Goal: Information Seeking & Learning: Check status

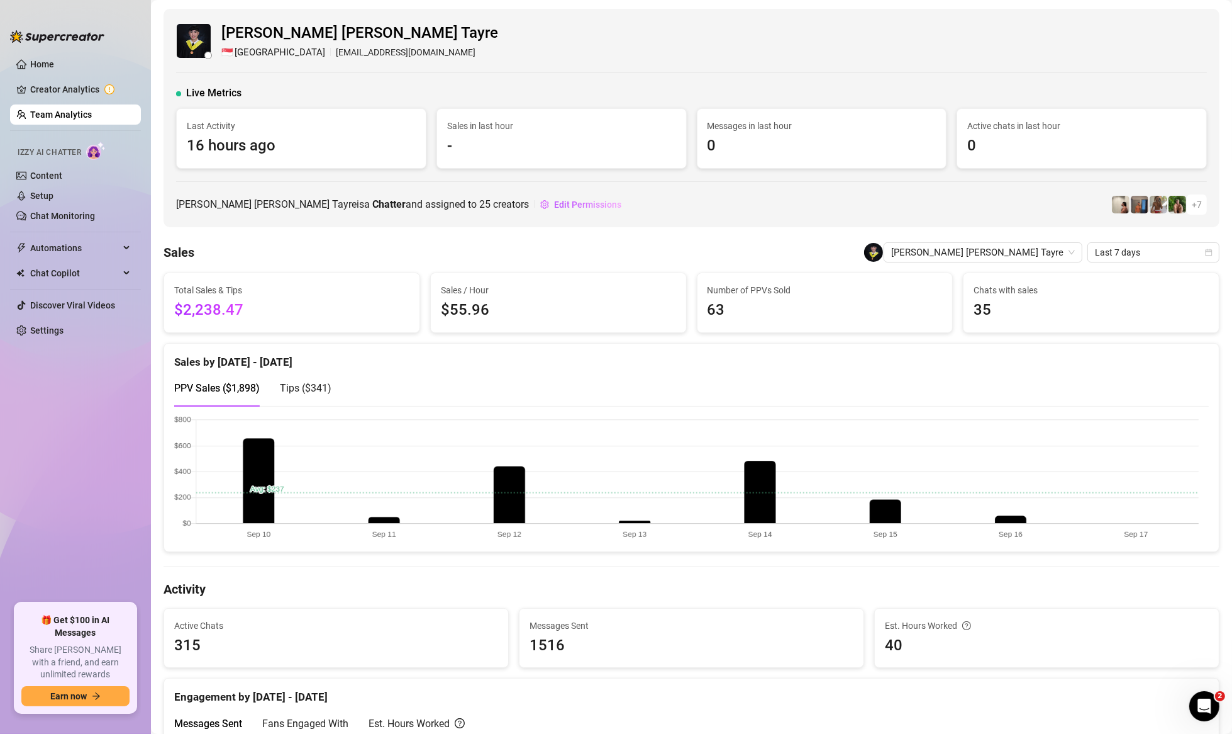
click at [89, 120] on link "Team Analytics" at bounding box center [61, 114] width 62 height 10
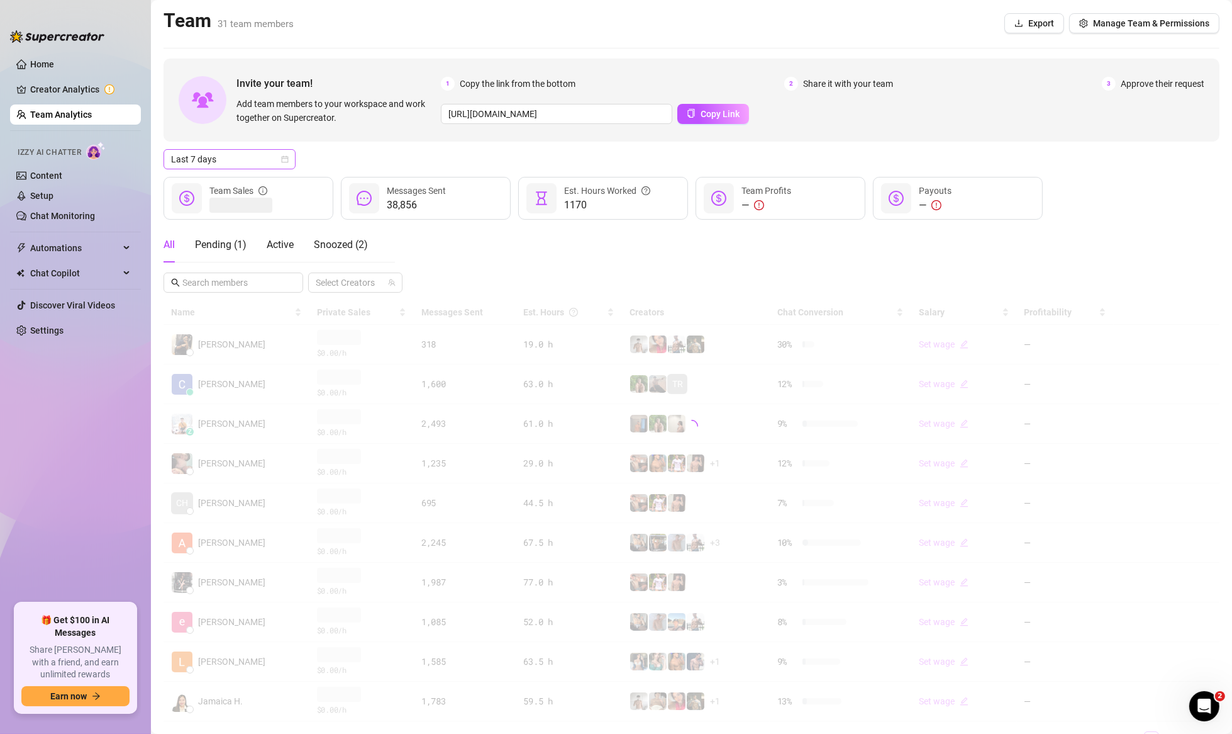
click at [265, 161] on span "Last 7 days" at bounding box center [229, 159] width 117 height 19
click at [211, 275] on div "Last 90 days Custom date Last 24 hours Last 7 days Last 30 days Last 90 days Cu…" at bounding box center [230, 225] width 132 height 106
click at [208, 268] on div "Custom date" at bounding box center [230, 265] width 112 height 14
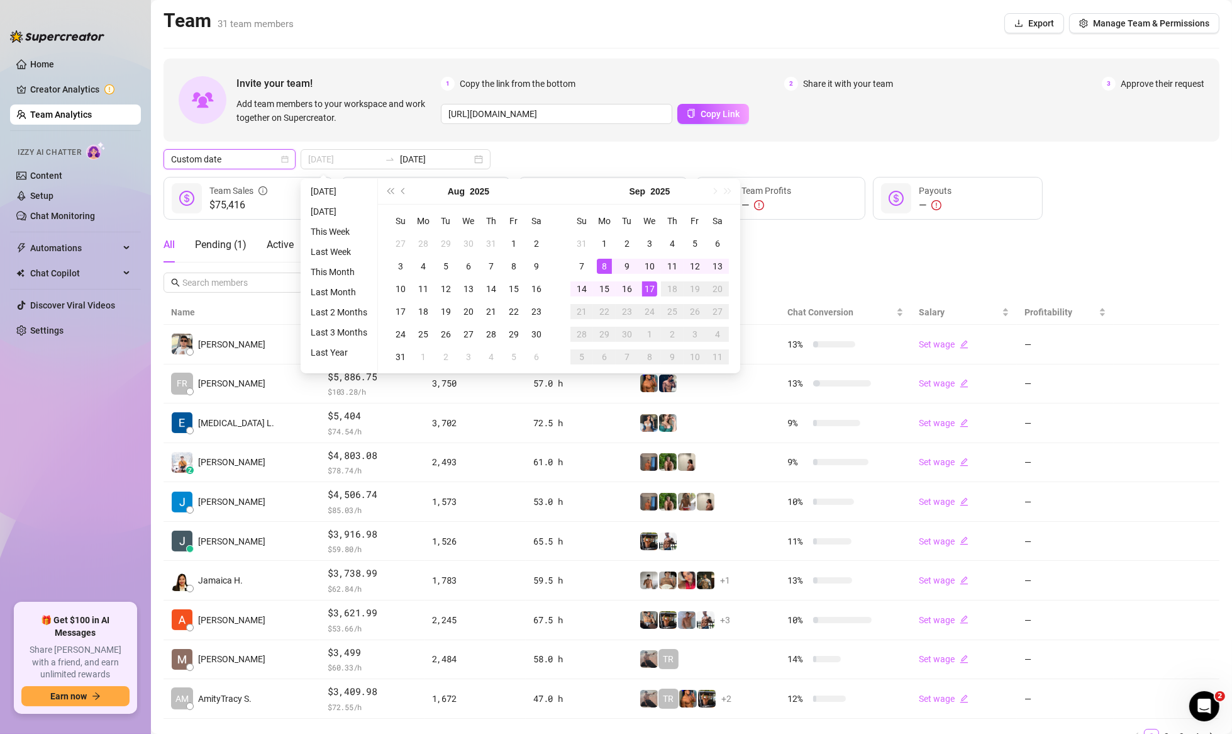
type input "[DATE]"
click at [649, 289] on div "17" at bounding box center [649, 288] width 15 height 15
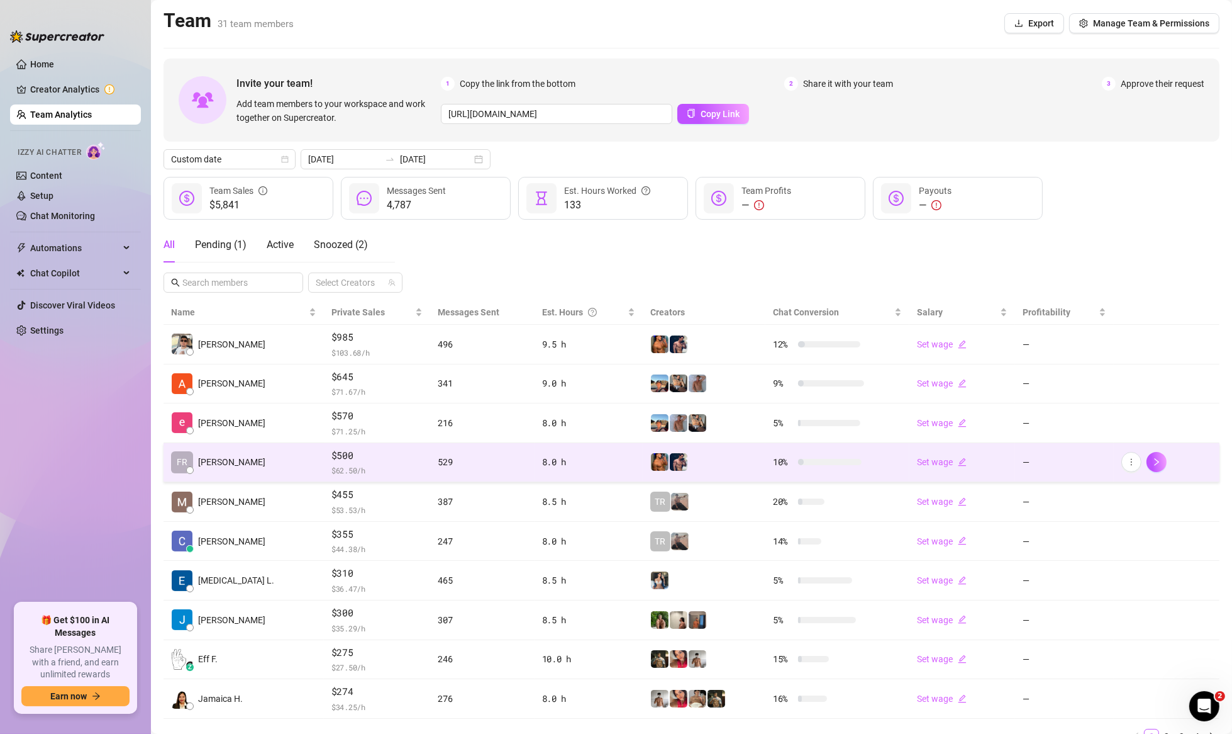
scroll to position [55, 0]
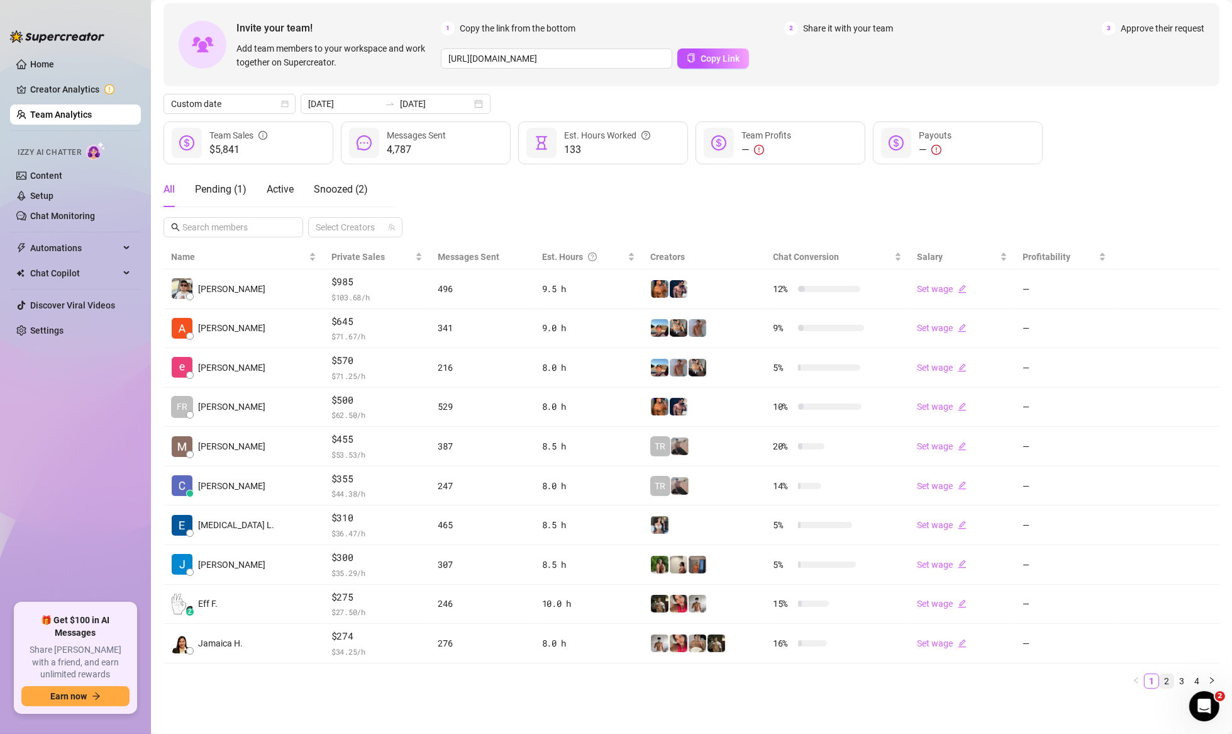
click at [1161, 682] on link "2" at bounding box center [1167, 681] width 14 height 14
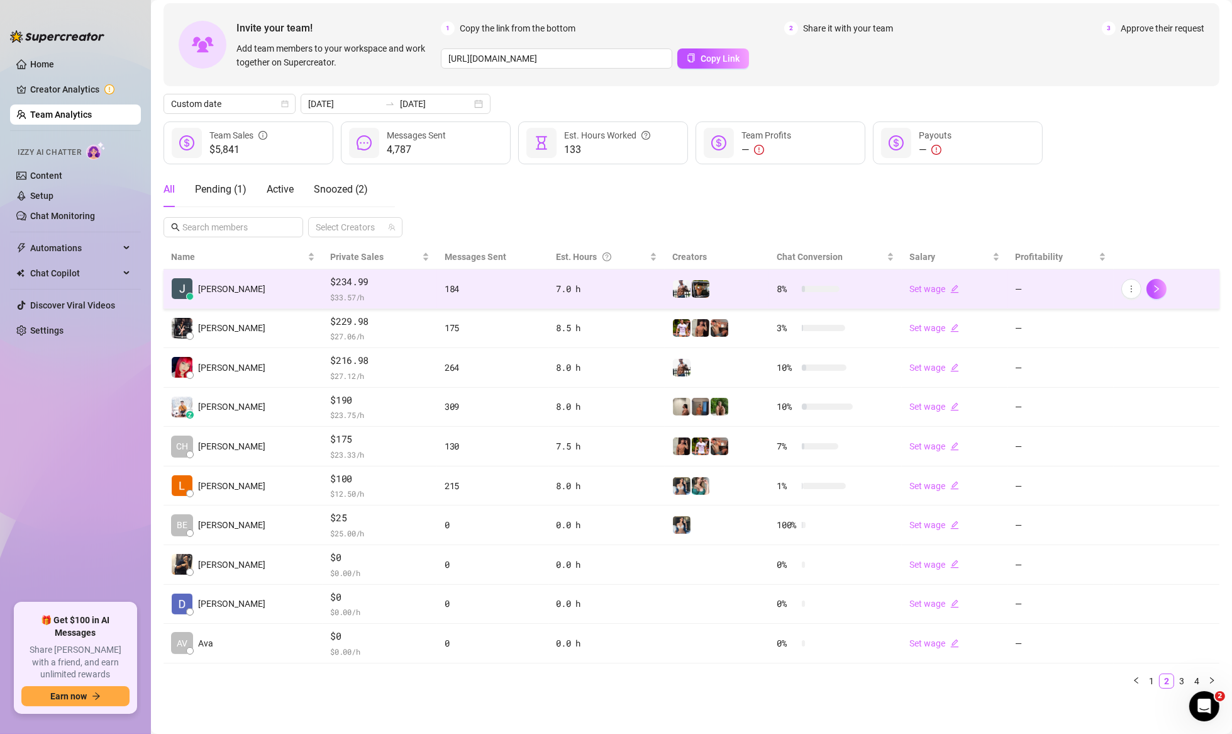
click at [347, 284] on span "$234.99" at bounding box center [379, 281] width 99 height 15
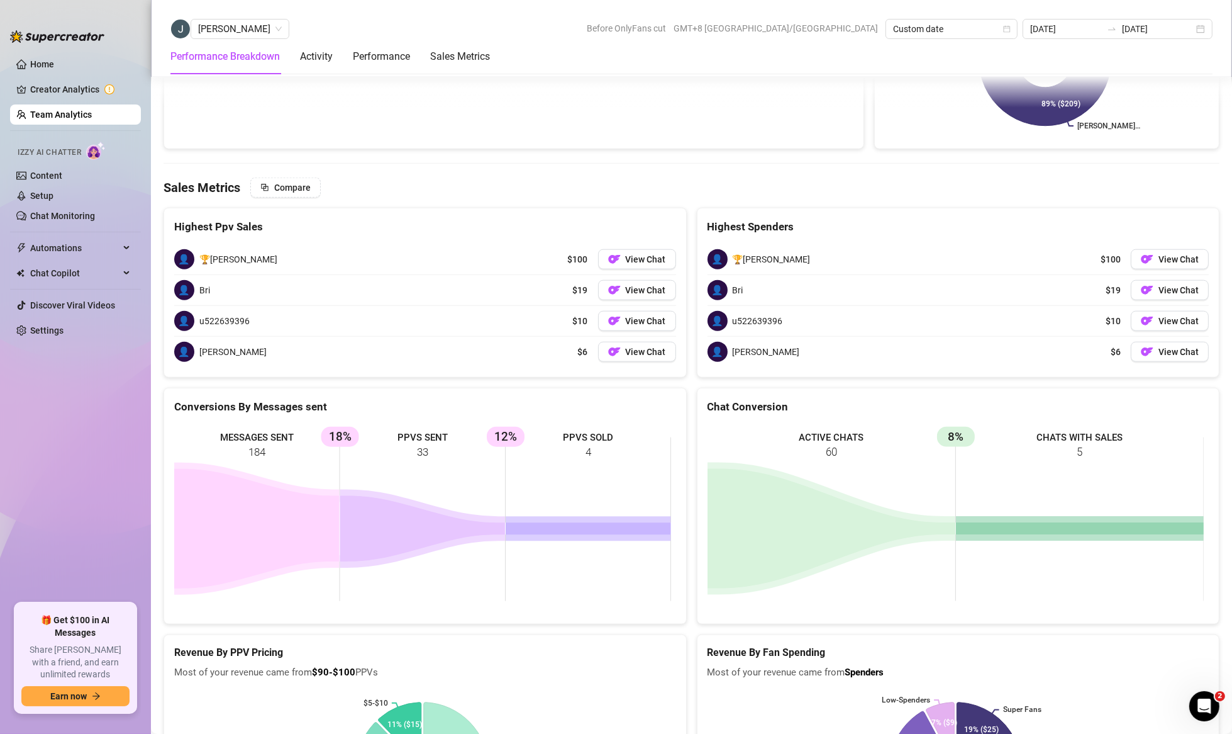
scroll to position [1584, 0]
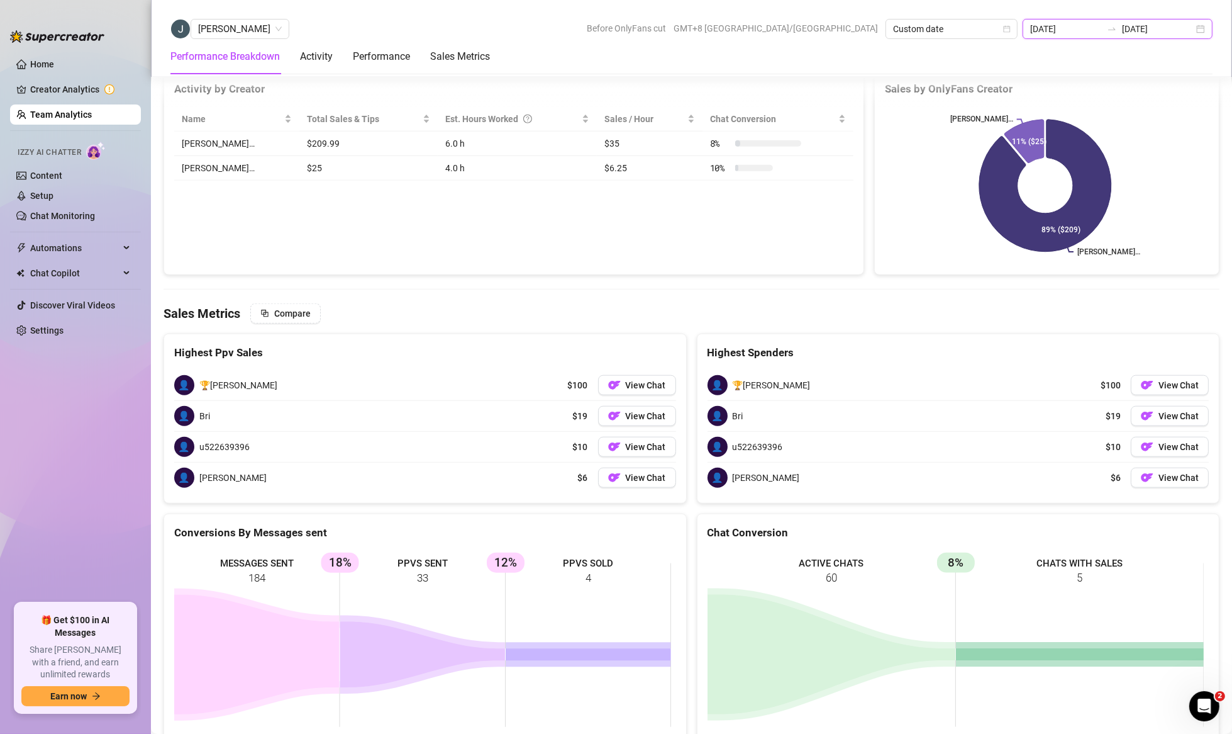
click at [1061, 25] on input "[DATE]" at bounding box center [1067, 29] width 72 height 14
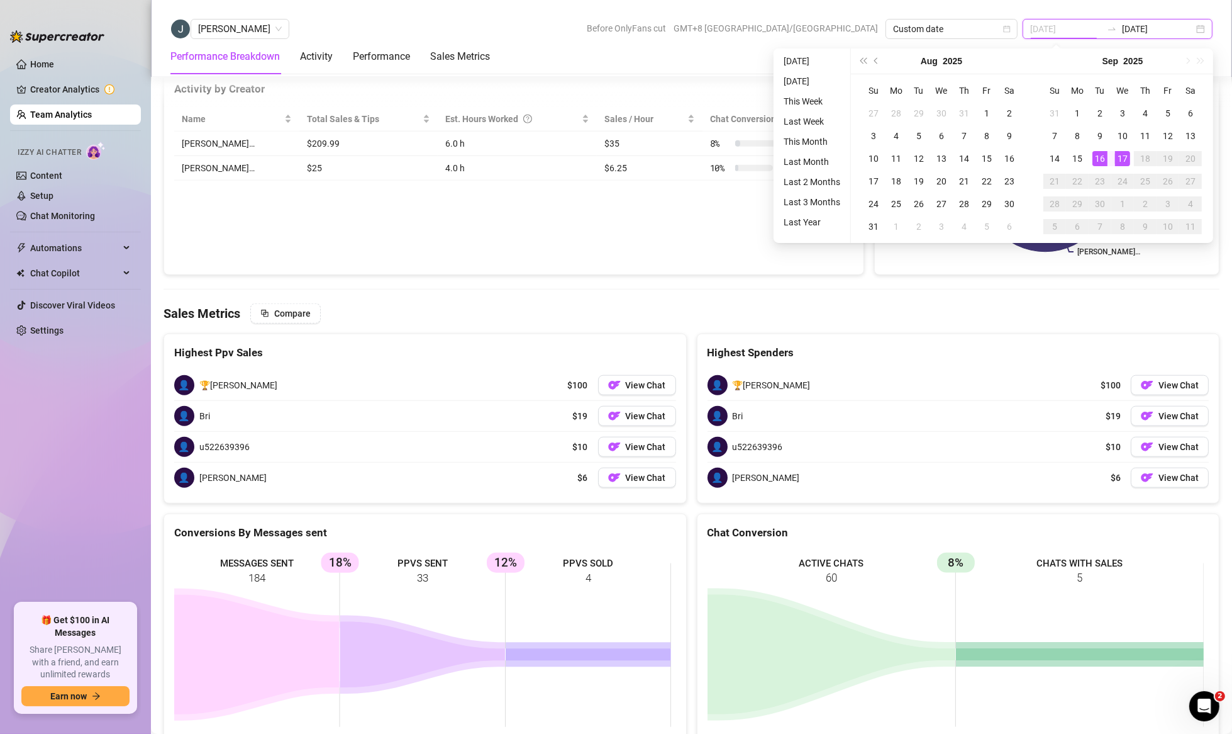
type input "[DATE]"
click at [1098, 159] on div "16" at bounding box center [1100, 158] width 15 height 15
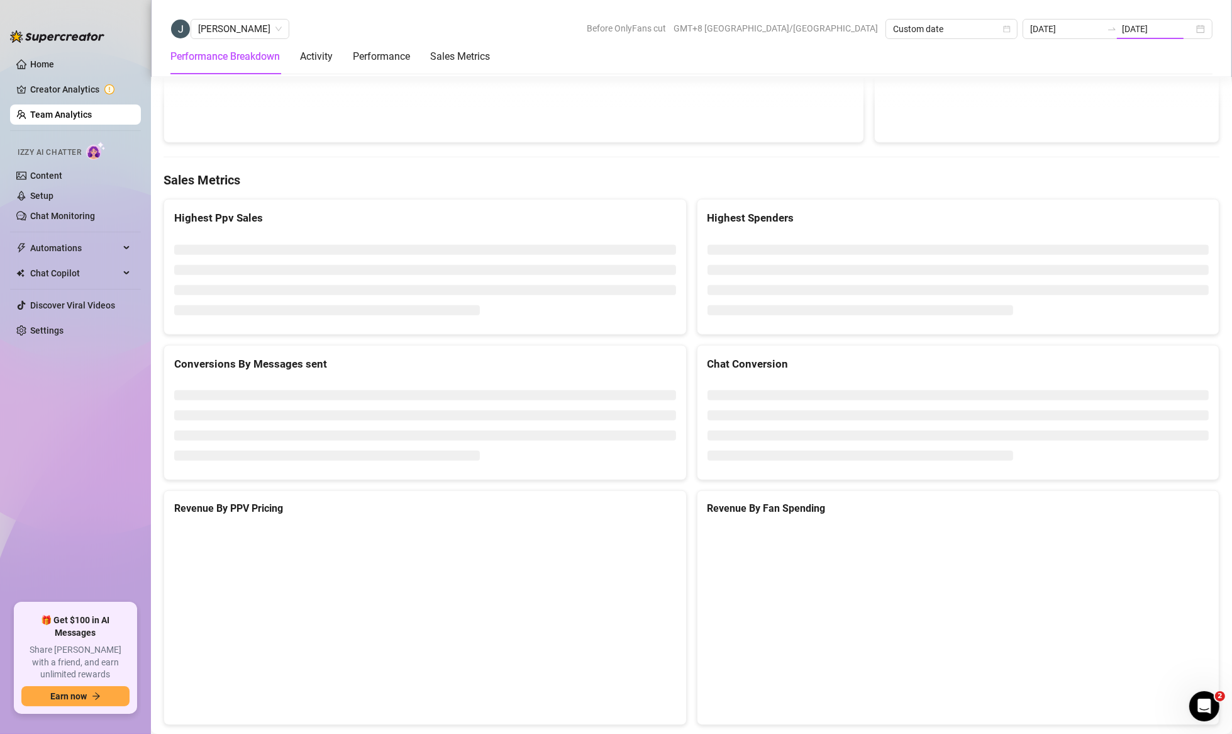
type input "[DATE]"
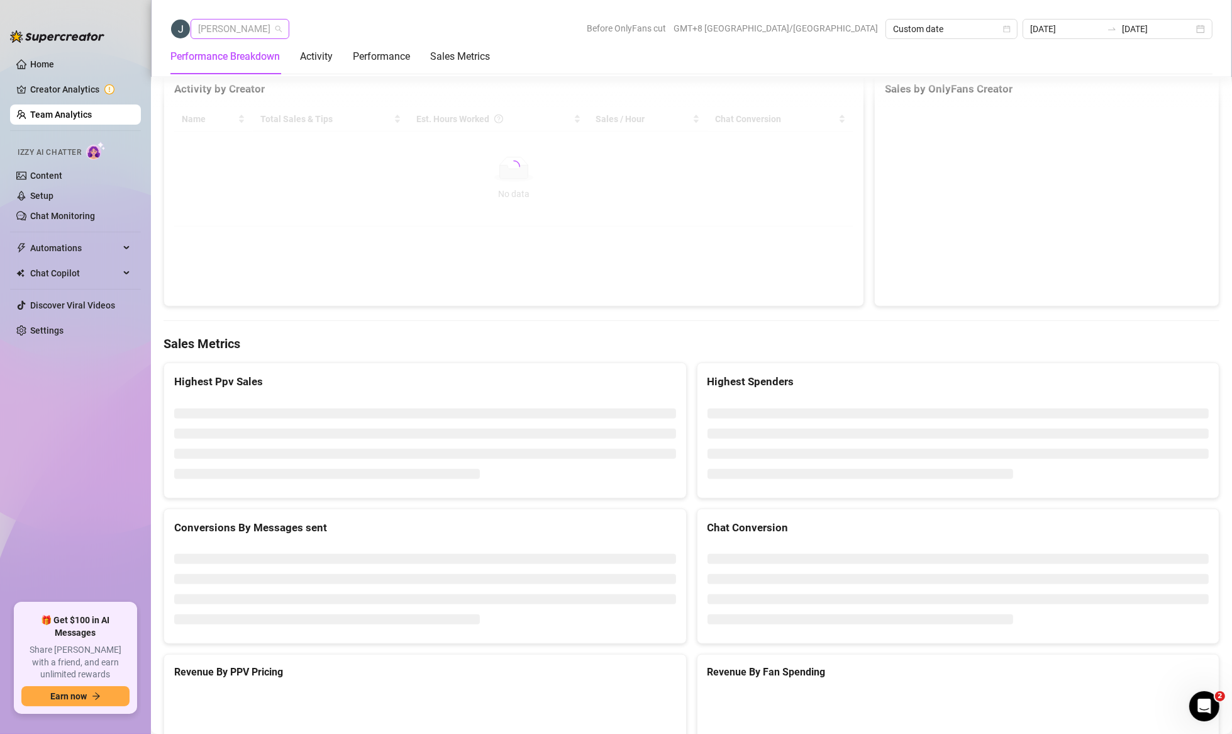
scroll to position [20, 0]
click at [255, 27] on span "[PERSON_NAME]" at bounding box center [240, 29] width 84 height 19
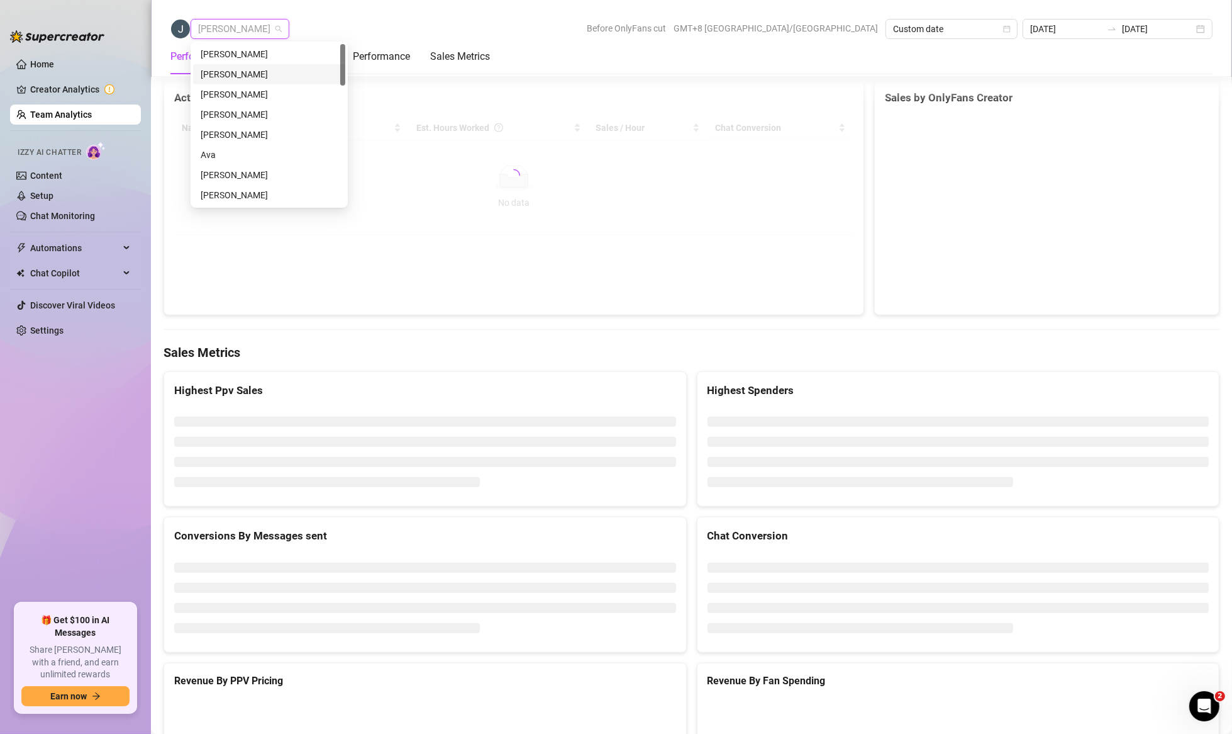
scroll to position [1429, 0]
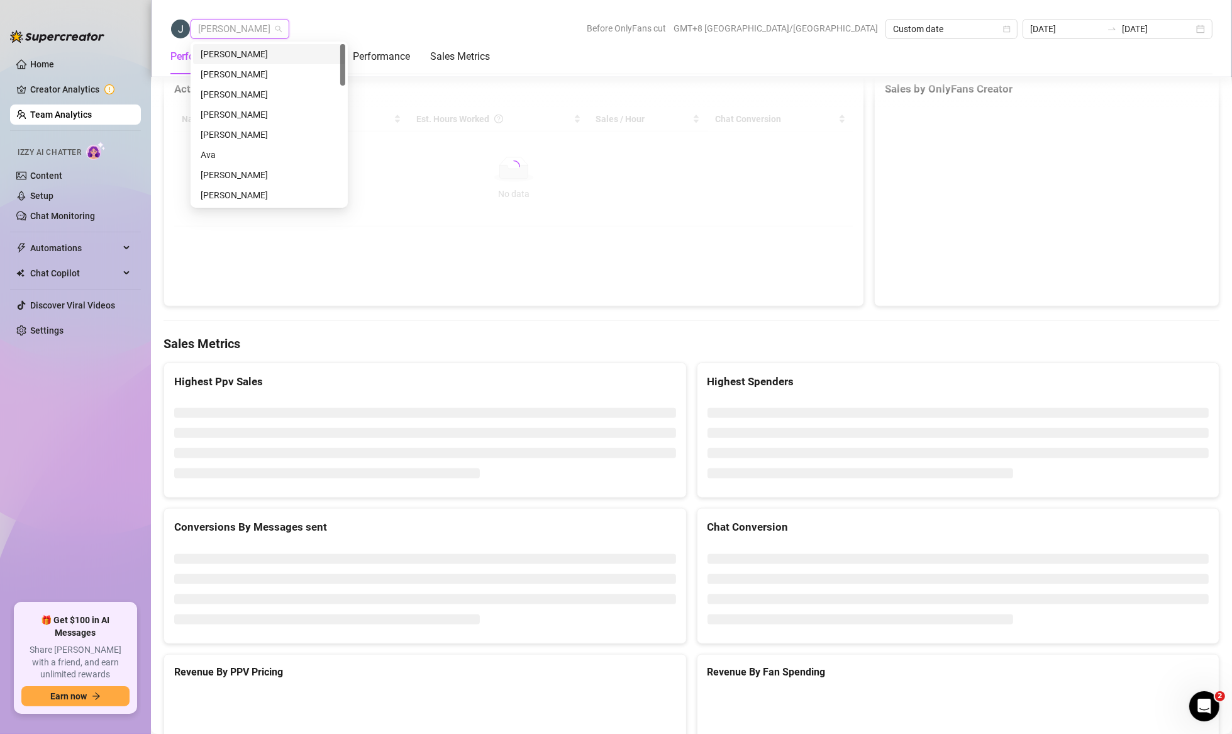
click at [231, 55] on div "[PERSON_NAME]" at bounding box center [269, 54] width 137 height 14
